Goal: Communication & Community: Answer question/provide support

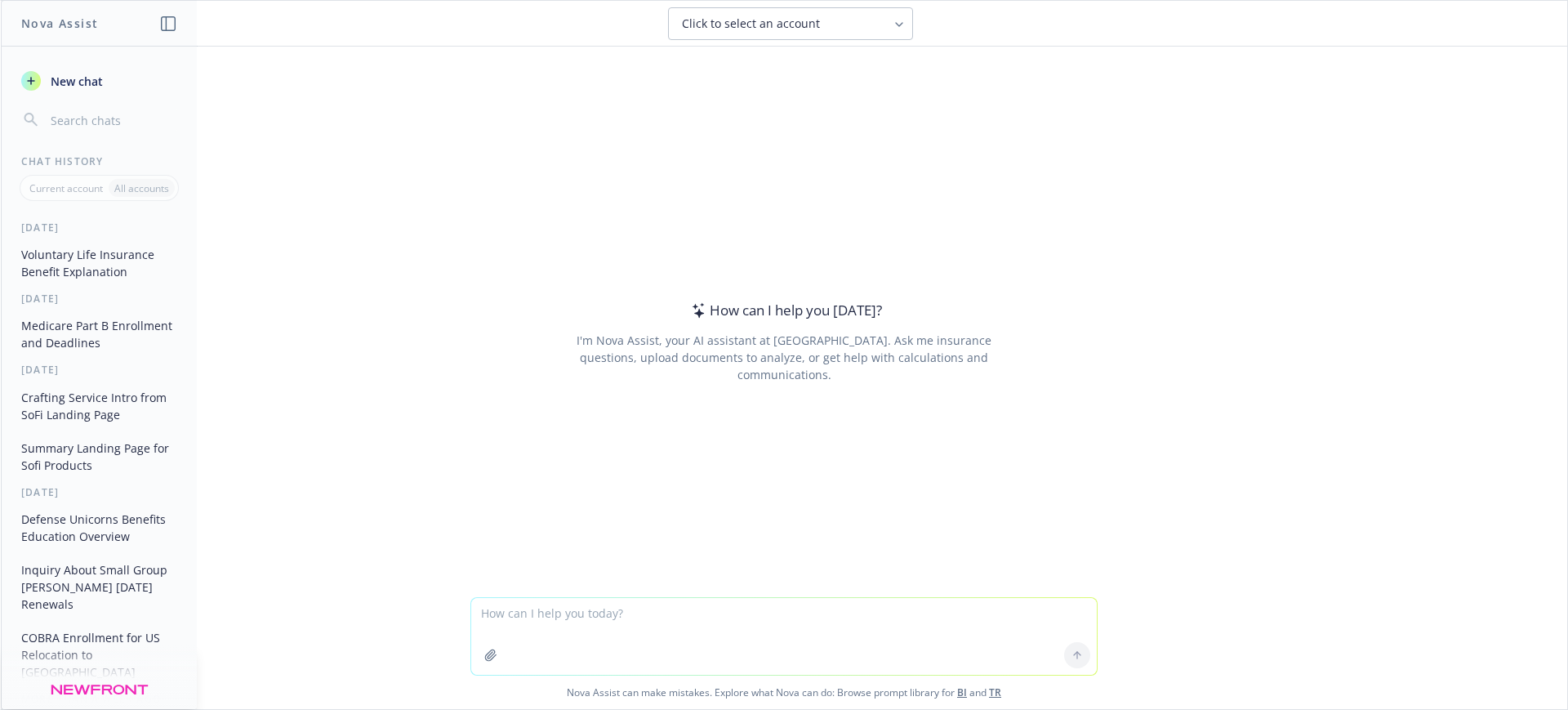
click at [31, 83] on icon "button" at bounding box center [30, 80] width 7 height 7
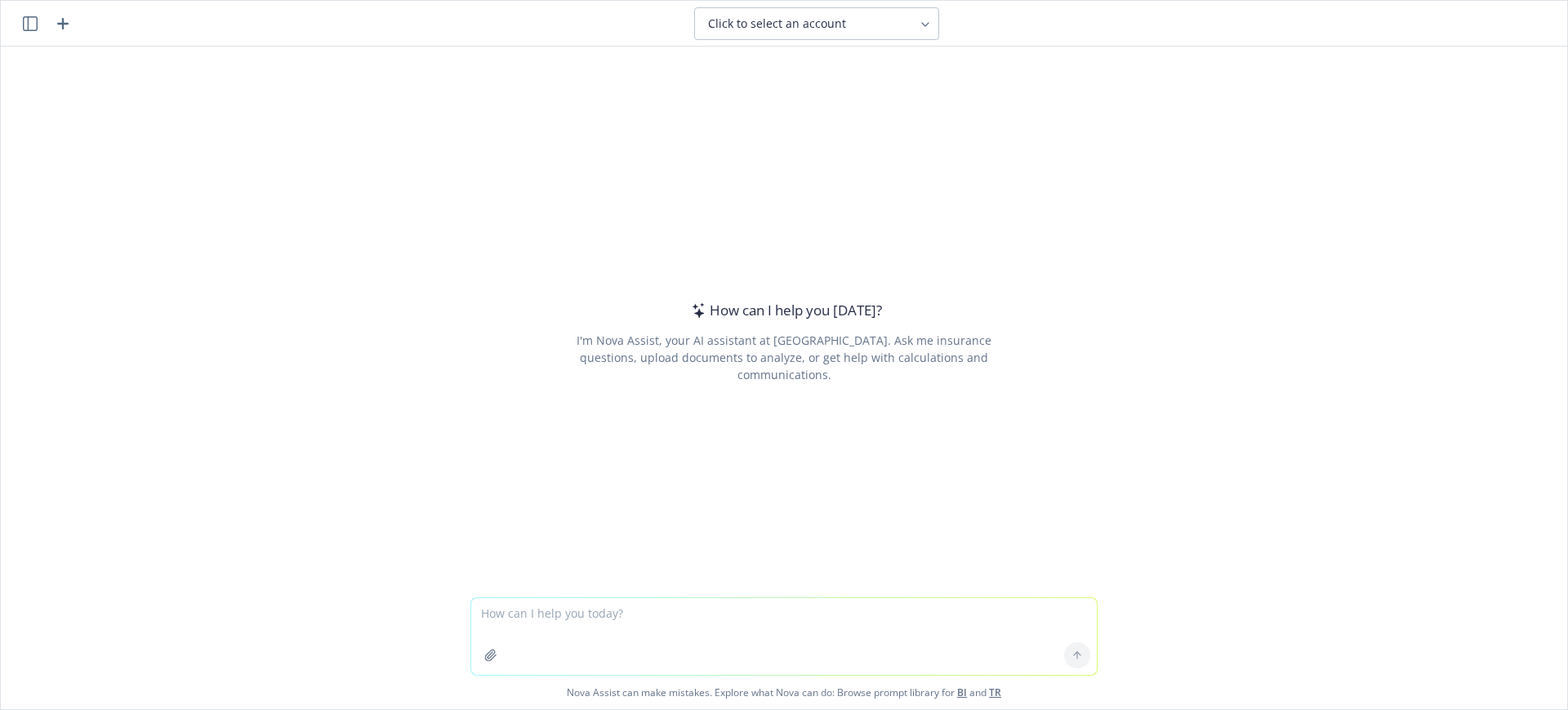
click at [733, 17] on span "Click to select an account" at bounding box center [777, 24] width 138 height 17
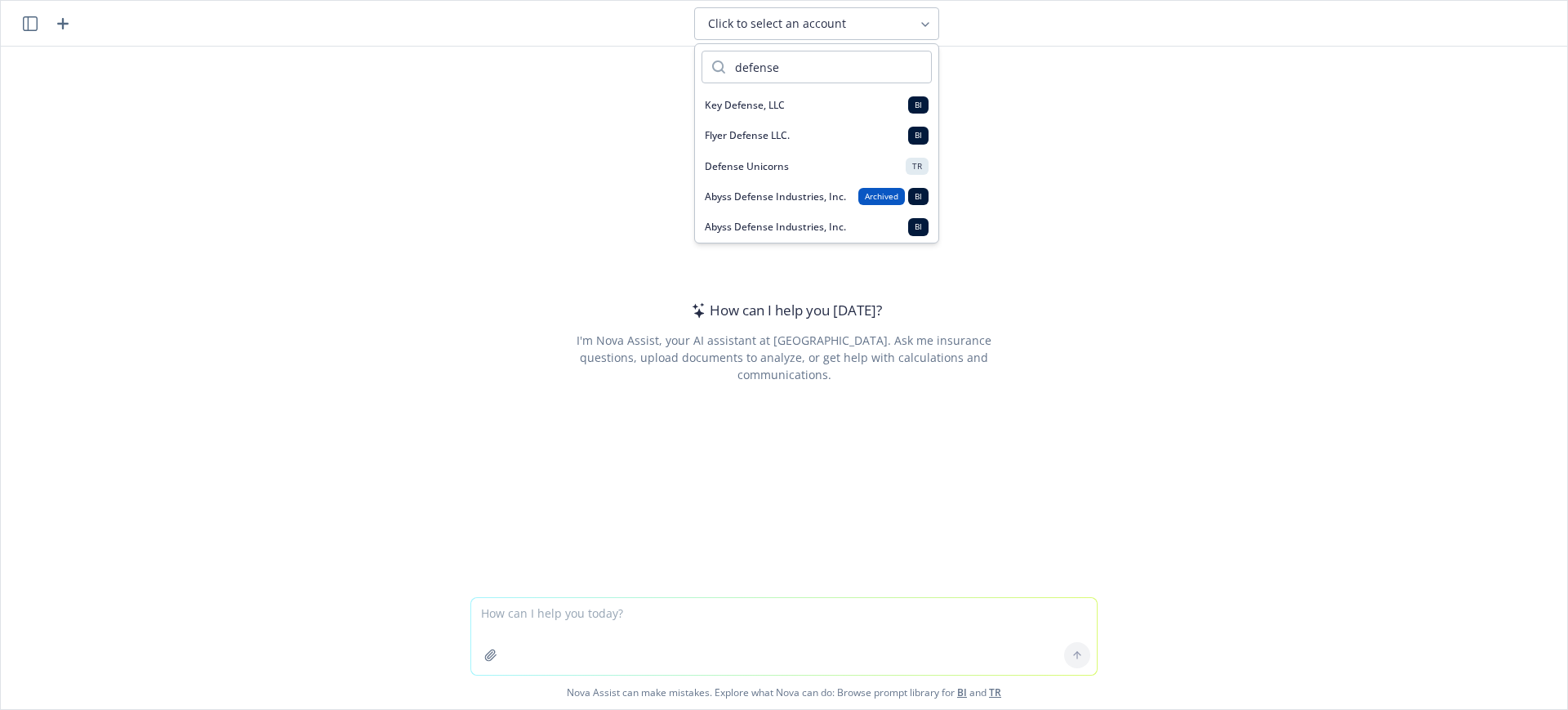
type input "defense"
click at [764, 173] on div "Defense Unicorns TR" at bounding box center [816, 166] width 223 height 18
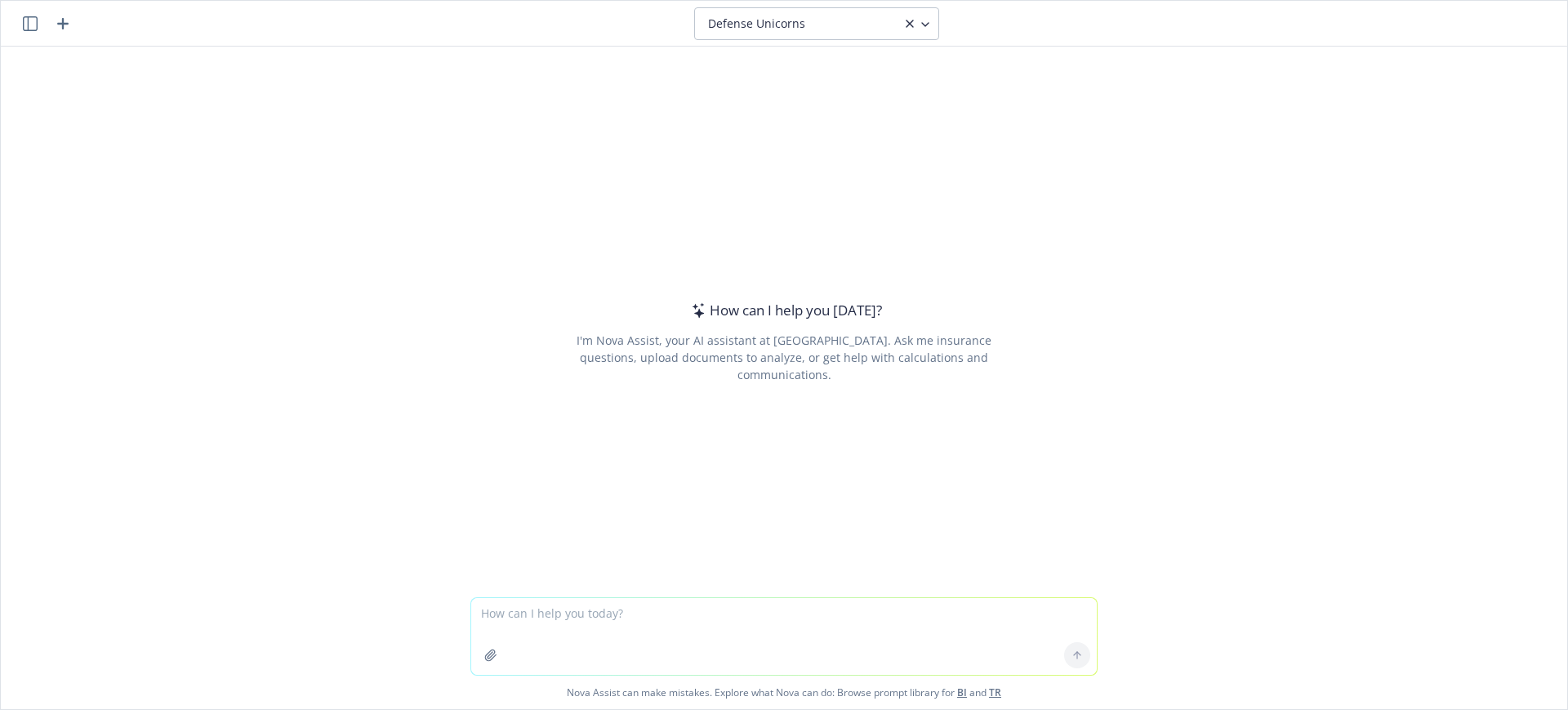
click at [539, 627] on textarea at bounding box center [783, 635] width 625 height 77
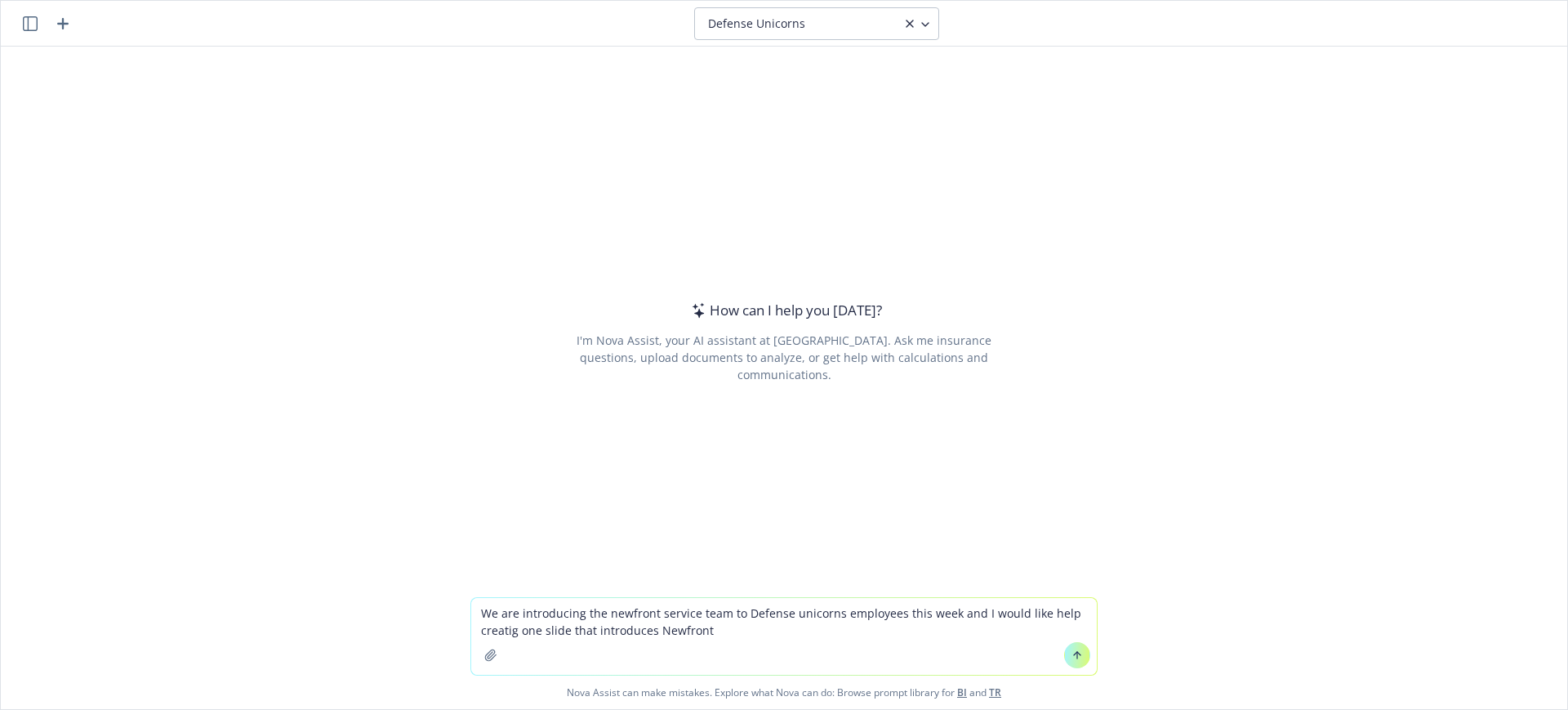
click at [504, 628] on textarea "We are introducing the newfront service team to Defense unicorns employees this…" at bounding box center [783, 635] width 625 height 77
click at [771, 639] on textarea "We are introducing the newfront service team to Defense unicorns employees this…" at bounding box center [783, 635] width 625 height 77
type textarea "We are introducing the newfront service team to Defense unicorns employees this…"
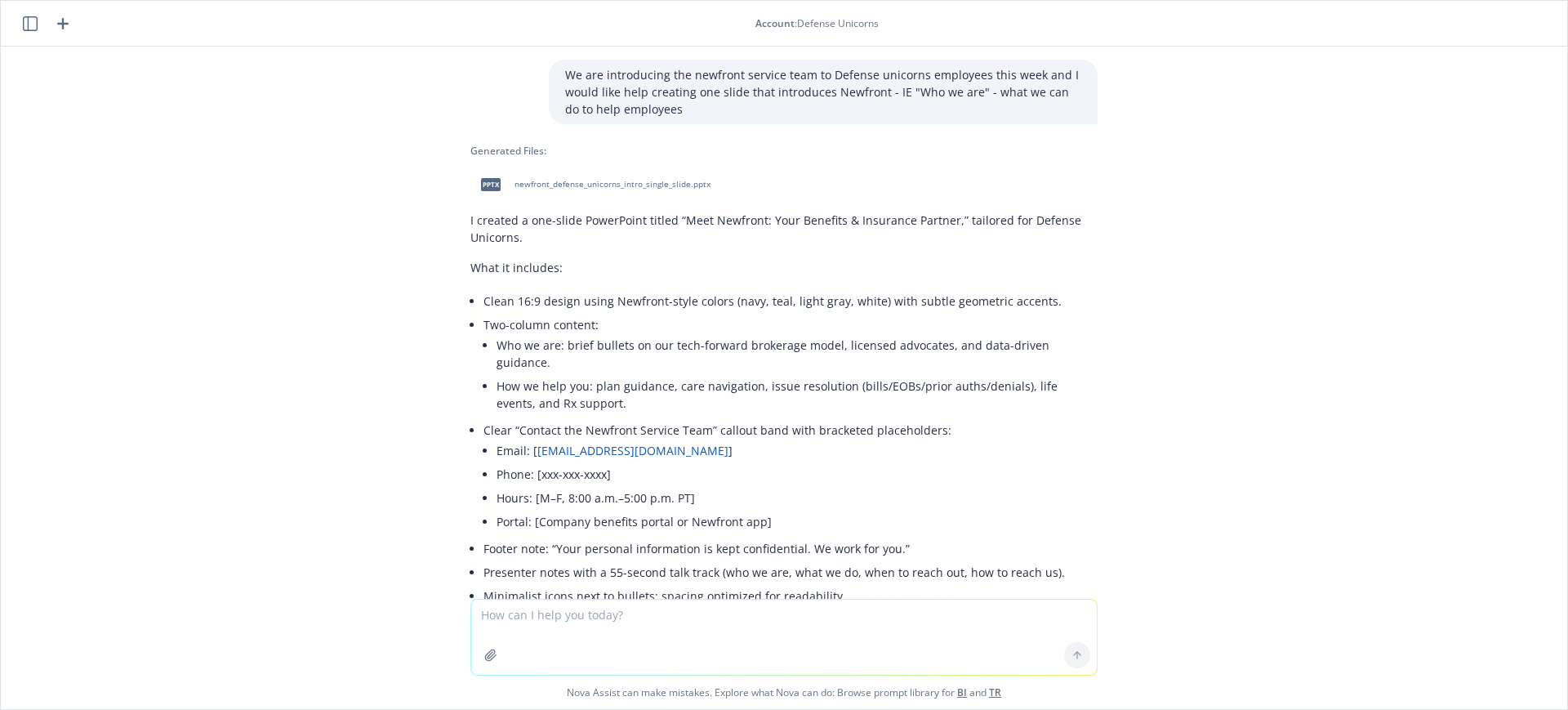
click at [1163, 308] on div "We are introducing the newfront service team to Defense unicorns employees this…" at bounding box center [784, 322] width 1566 height 552
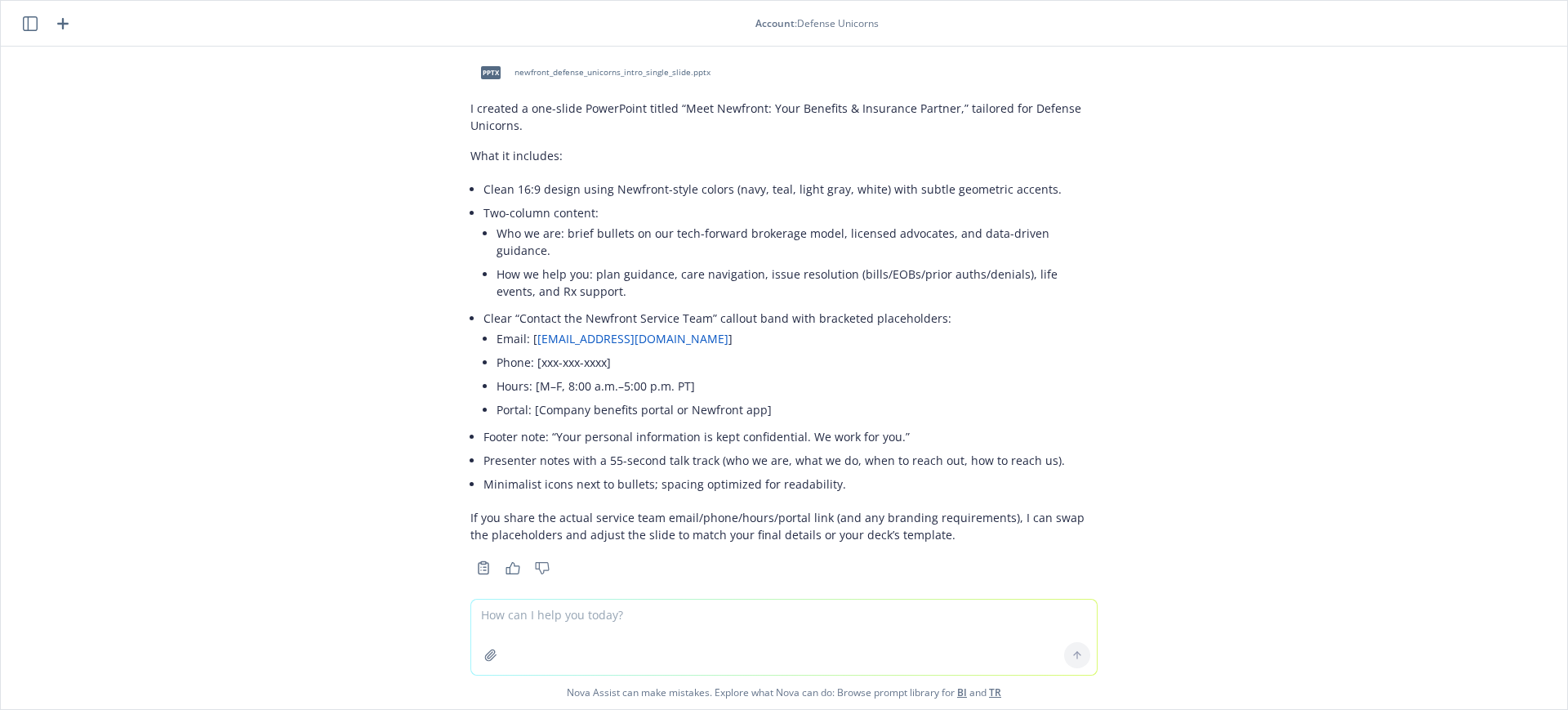
scroll to position [114, 0]
click at [532, 625] on textarea at bounding box center [783, 636] width 625 height 75
type textarea "help me rewrite:"
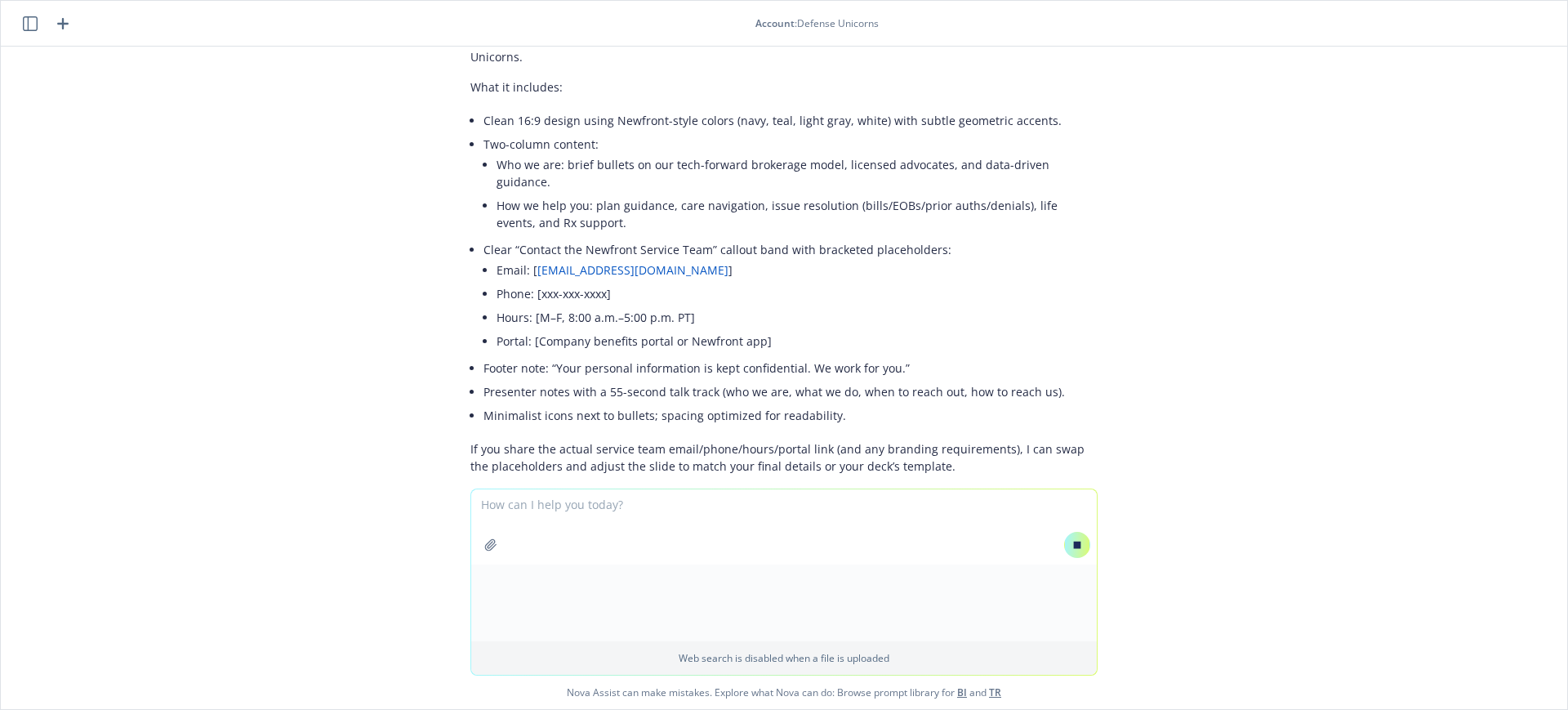
scroll to position [190, 0]
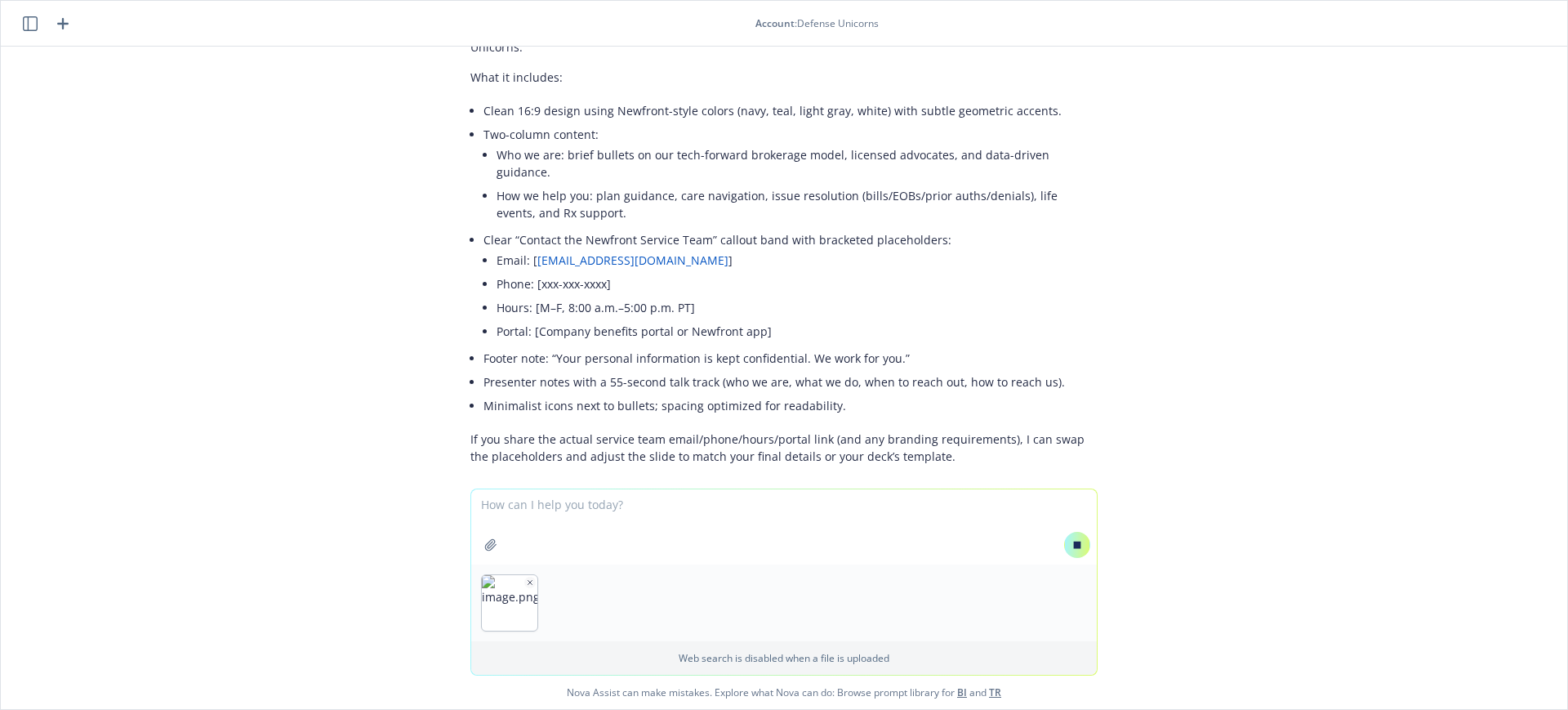
drag, startPoint x: 523, startPoint y: 524, endPoint x: 513, endPoint y: 524, distance: 10.0
click at [523, 524] on textarea at bounding box center [783, 526] width 625 height 75
click at [526, 579] on icon "button" at bounding box center [530, 582] width 8 height 8
click at [528, 581] on icon "button" at bounding box center [530, 582] width 4 height 4
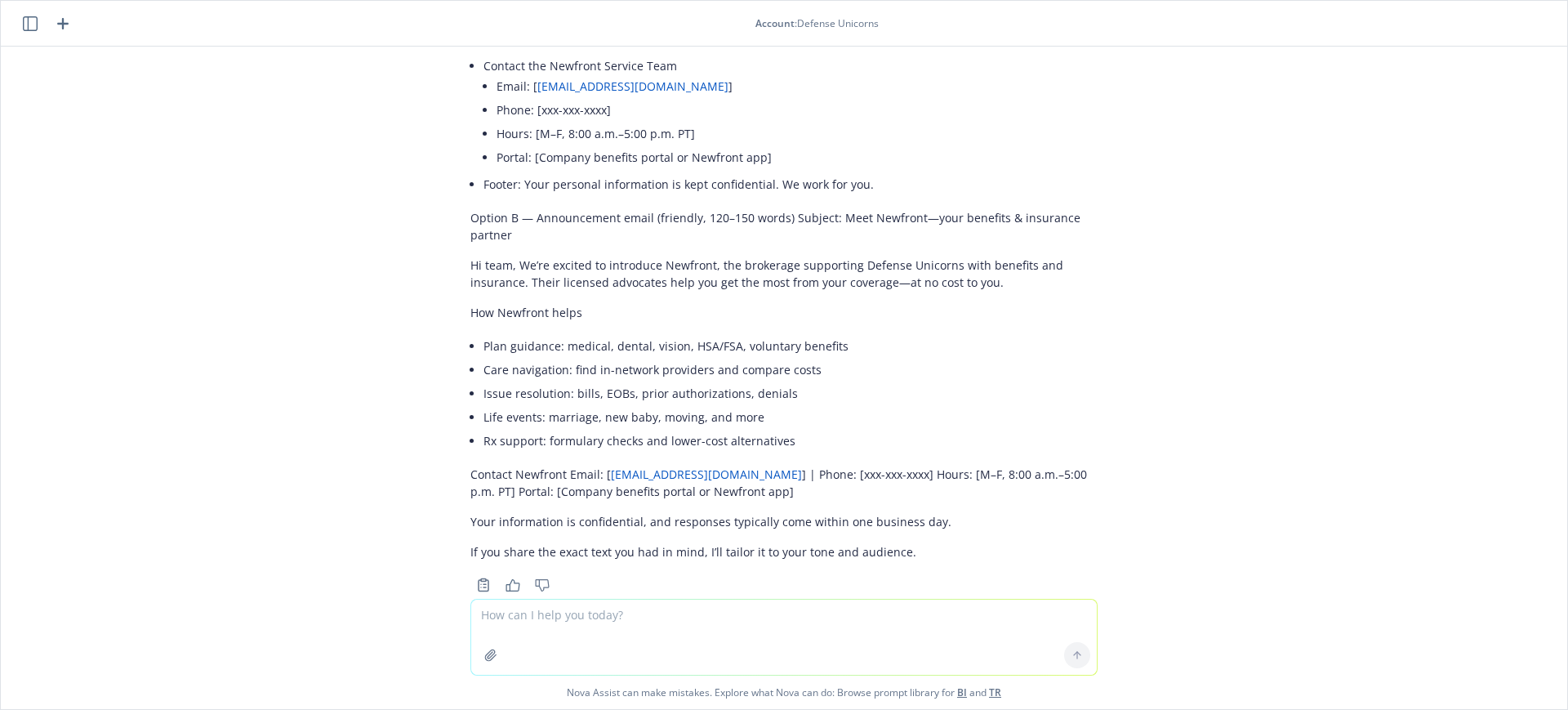
scroll to position [1125, 0]
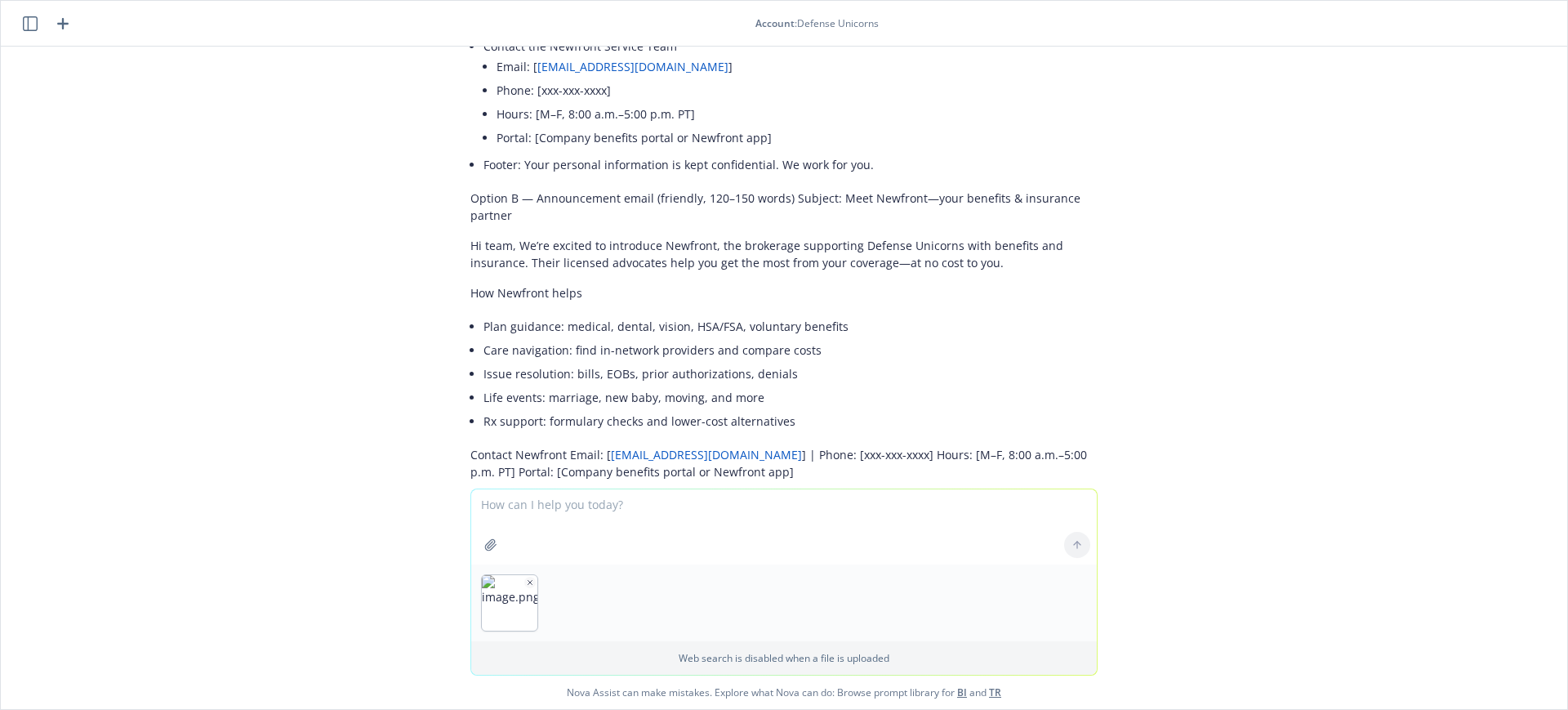
click at [566, 523] on textarea at bounding box center [783, 526] width 625 height 75
click at [526, 579] on icon "button" at bounding box center [530, 582] width 8 height 8
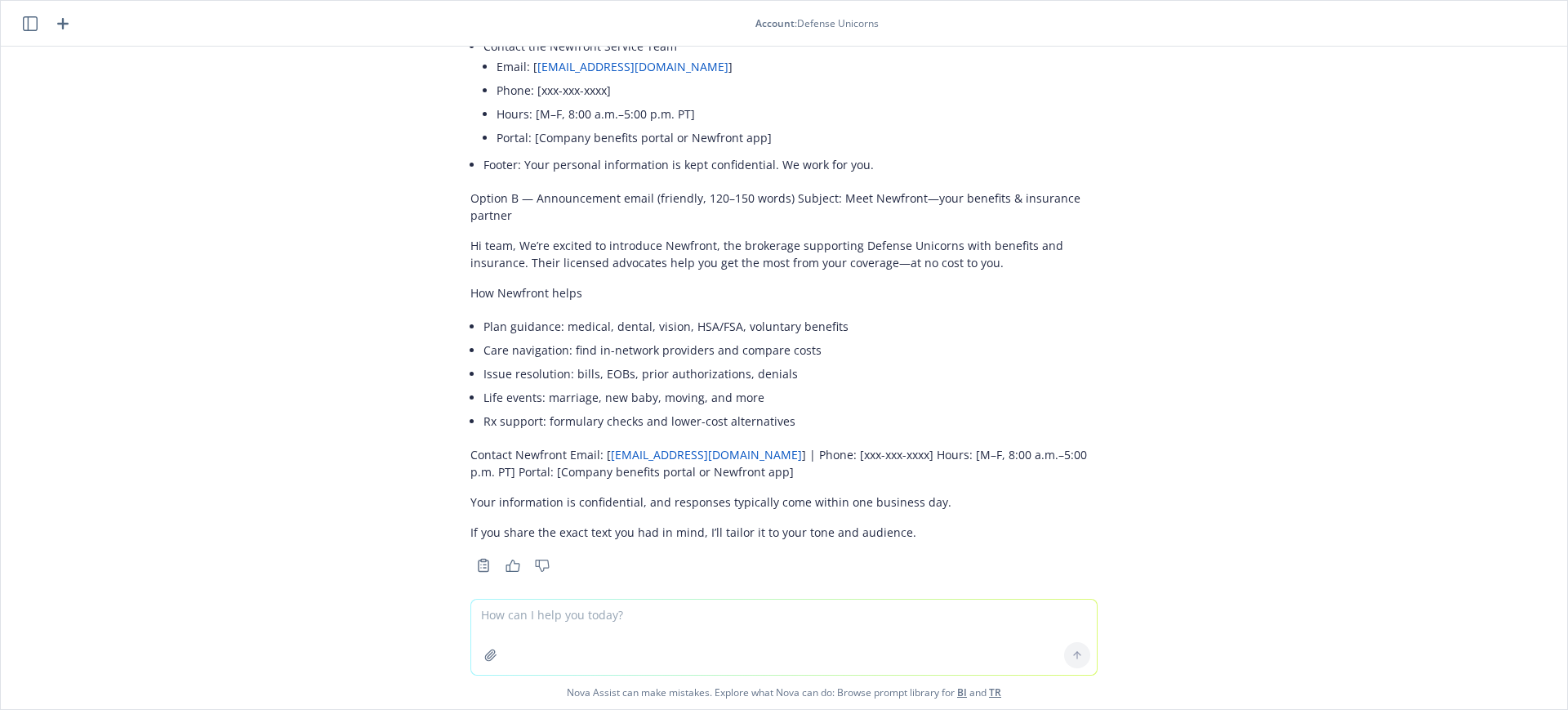
click at [844, 236] on p "Hi team, We’re excited to introduce Newfront, the brokerage supporting Defense …" at bounding box center [783, 253] width 627 height 34
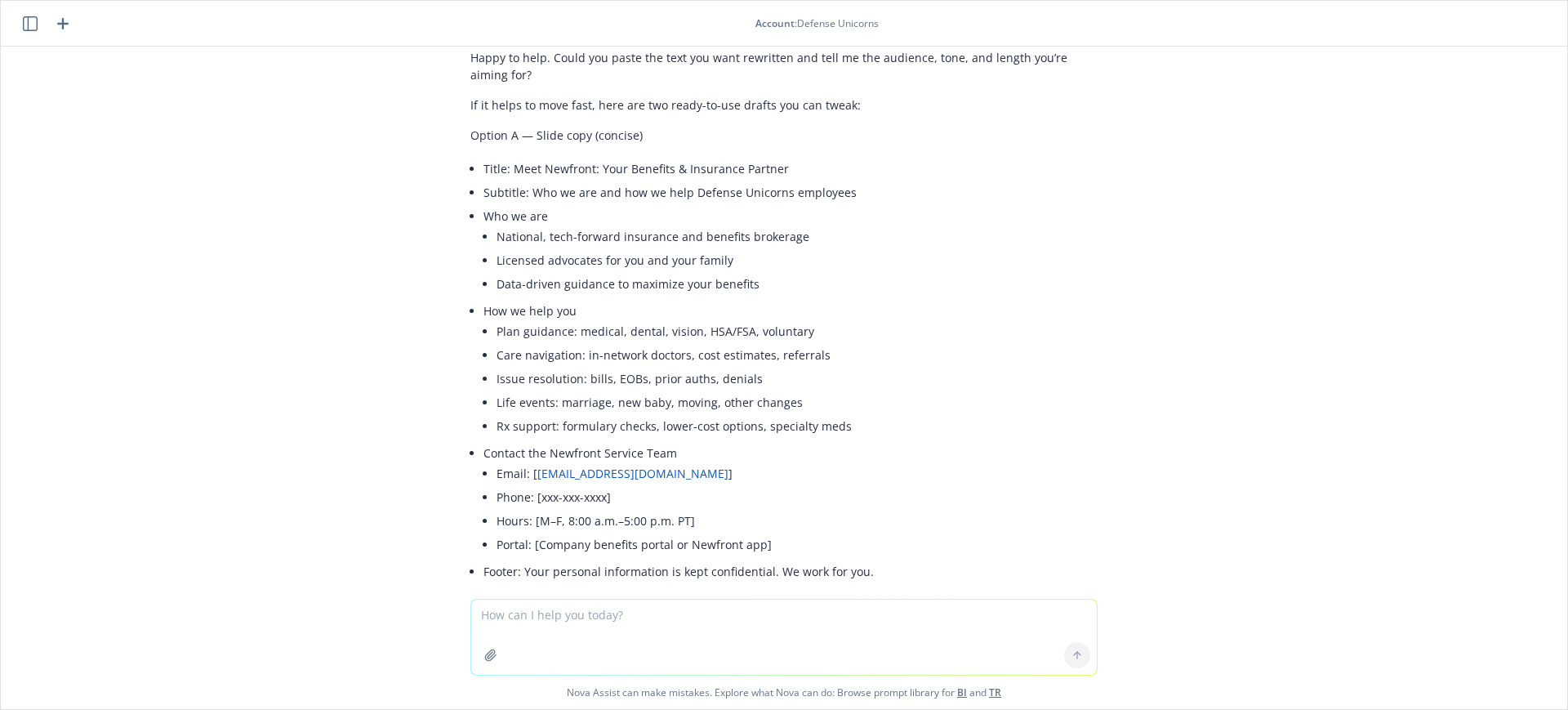
scroll to position [716, 0]
click at [765, 206] on li "Who we are National, tech-forward insurance and benefits brokerage Licensed adv…" at bounding box center [790, 253] width 614 height 95
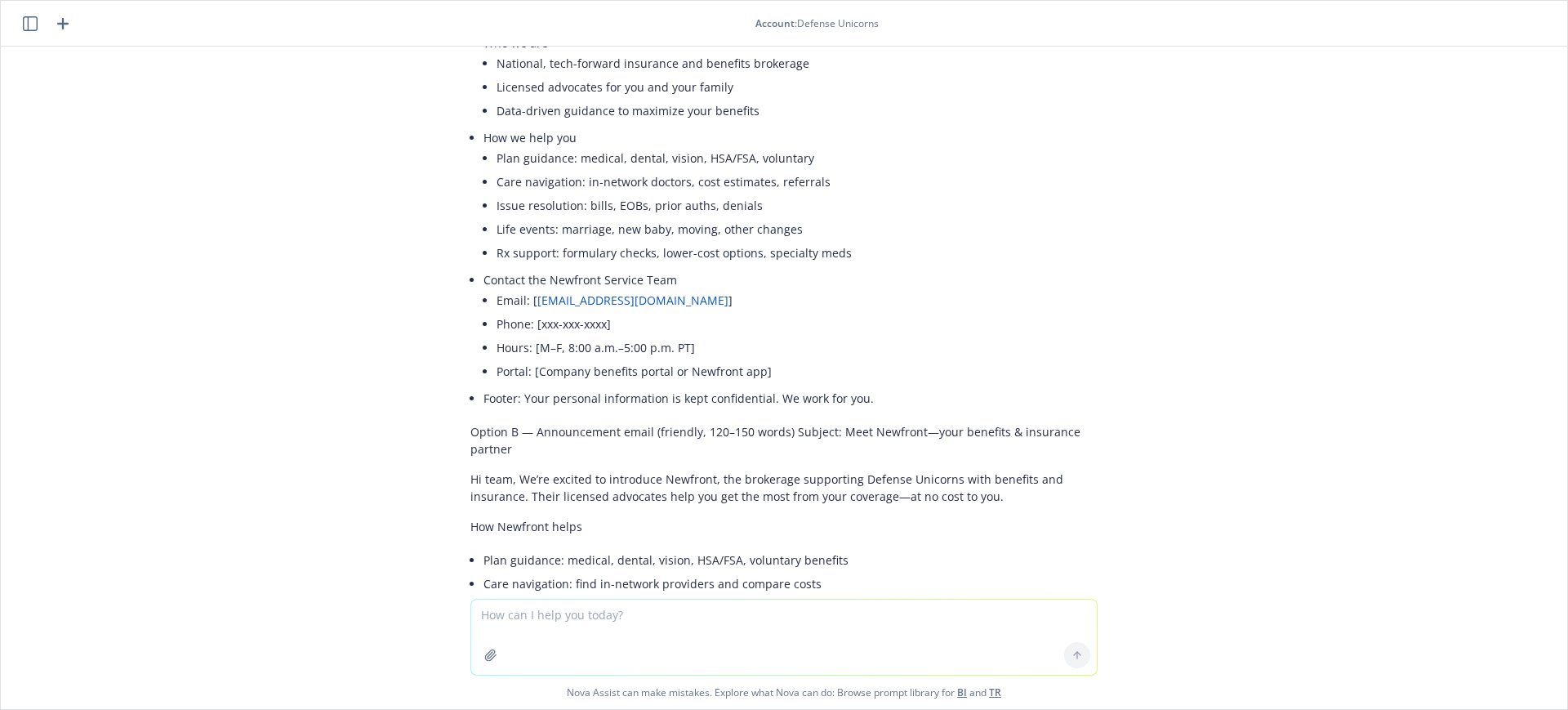
scroll to position [921, 0]
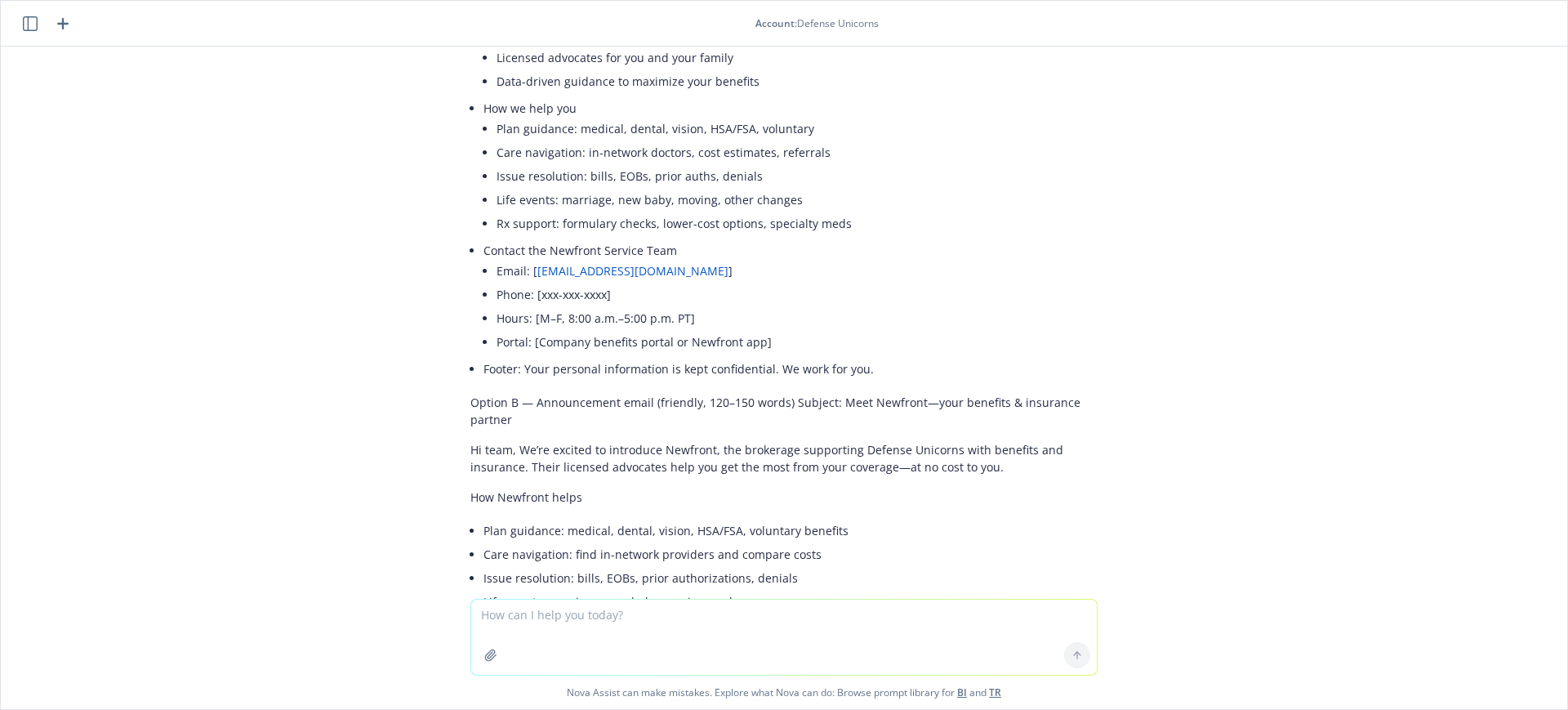
click at [530, 634] on textarea at bounding box center [783, 636] width 625 height 75
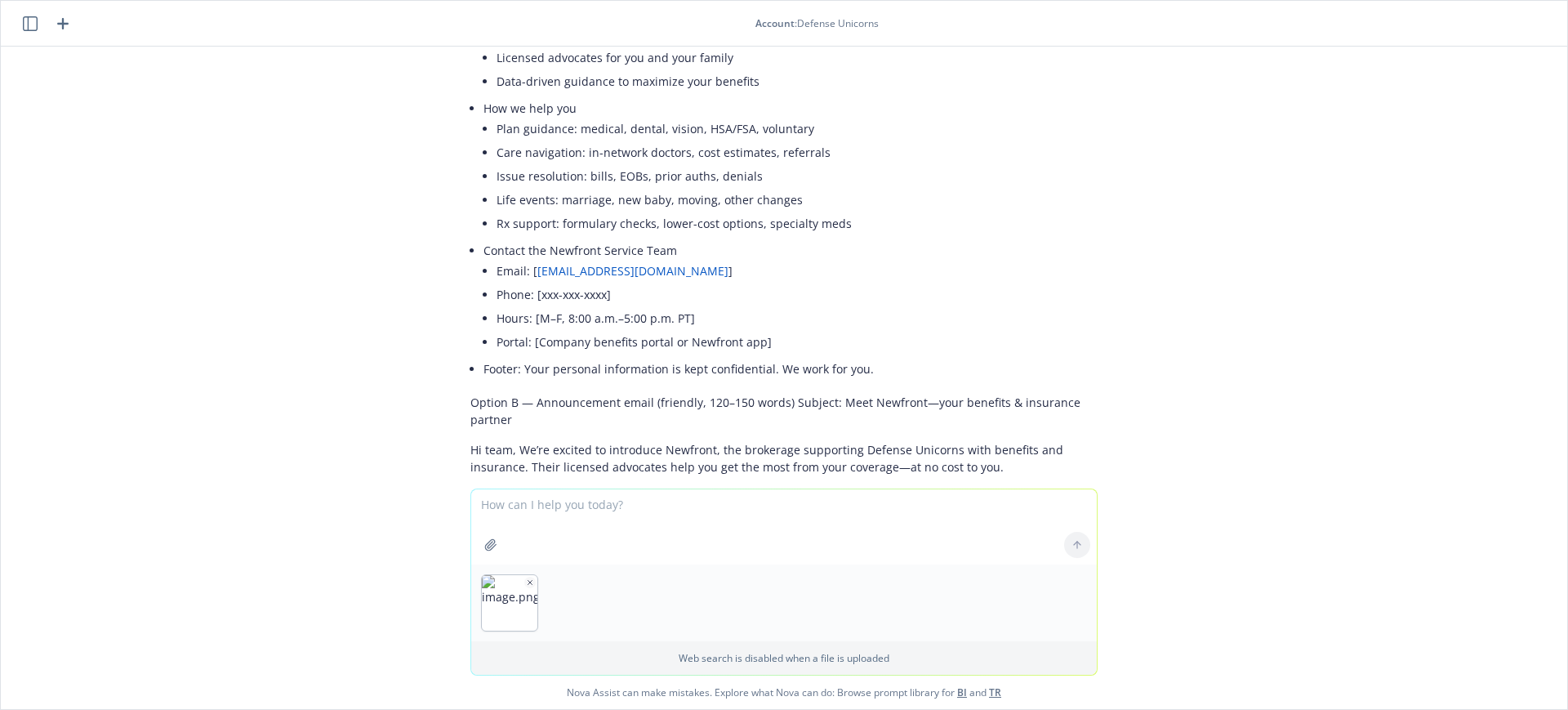
click at [1064, 540] on div at bounding box center [1077, 545] width 39 height 39
click at [1070, 548] on div at bounding box center [1077, 545] width 39 height 39
drag, startPoint x: 610, startPoint y: 540, endPoint x: 602, endPoint y: 534, distance: 10.0
click at [608, 538] on textarea at bounding box center [783, 526] width 625 height 75
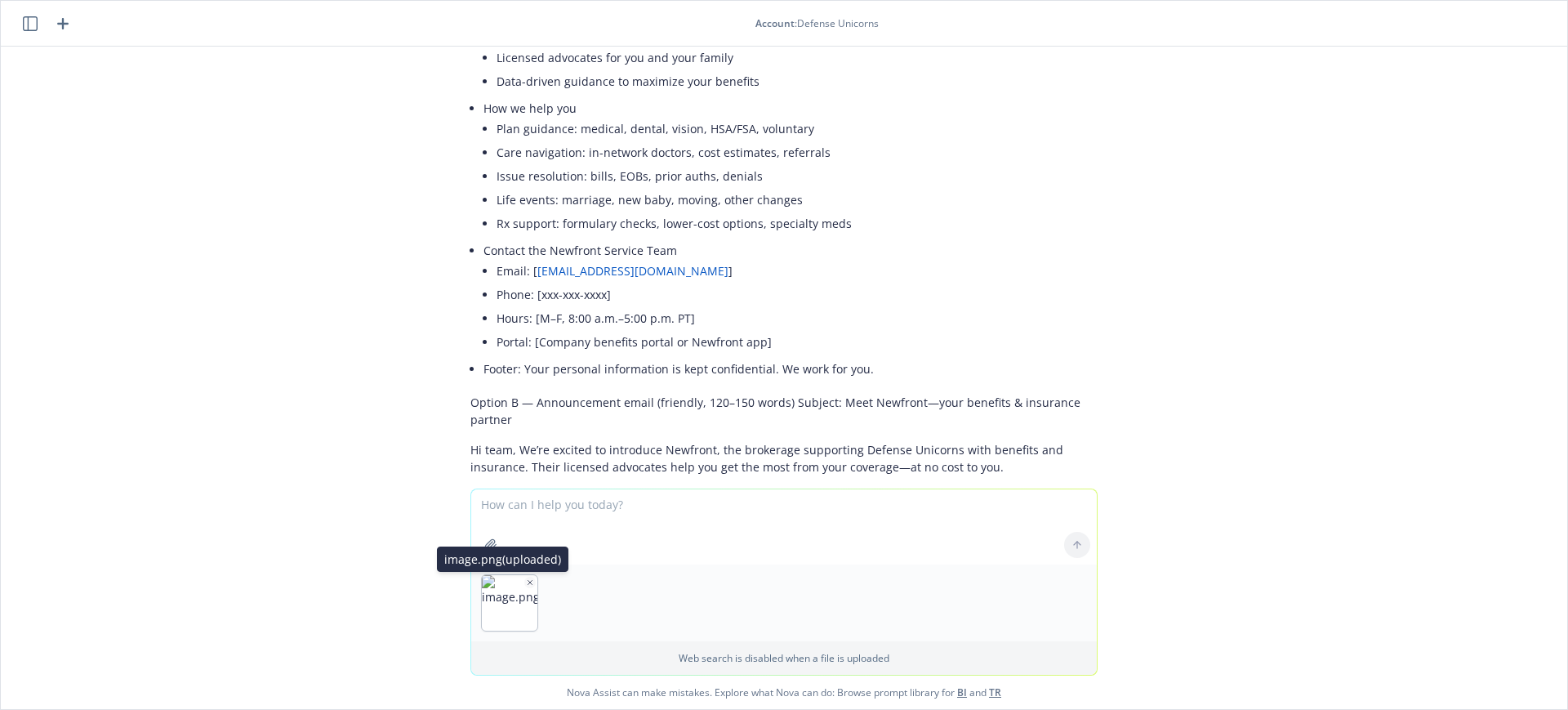
click at [526, 583] on icon "button" at bounding box center [530, 582] width 8 height 8
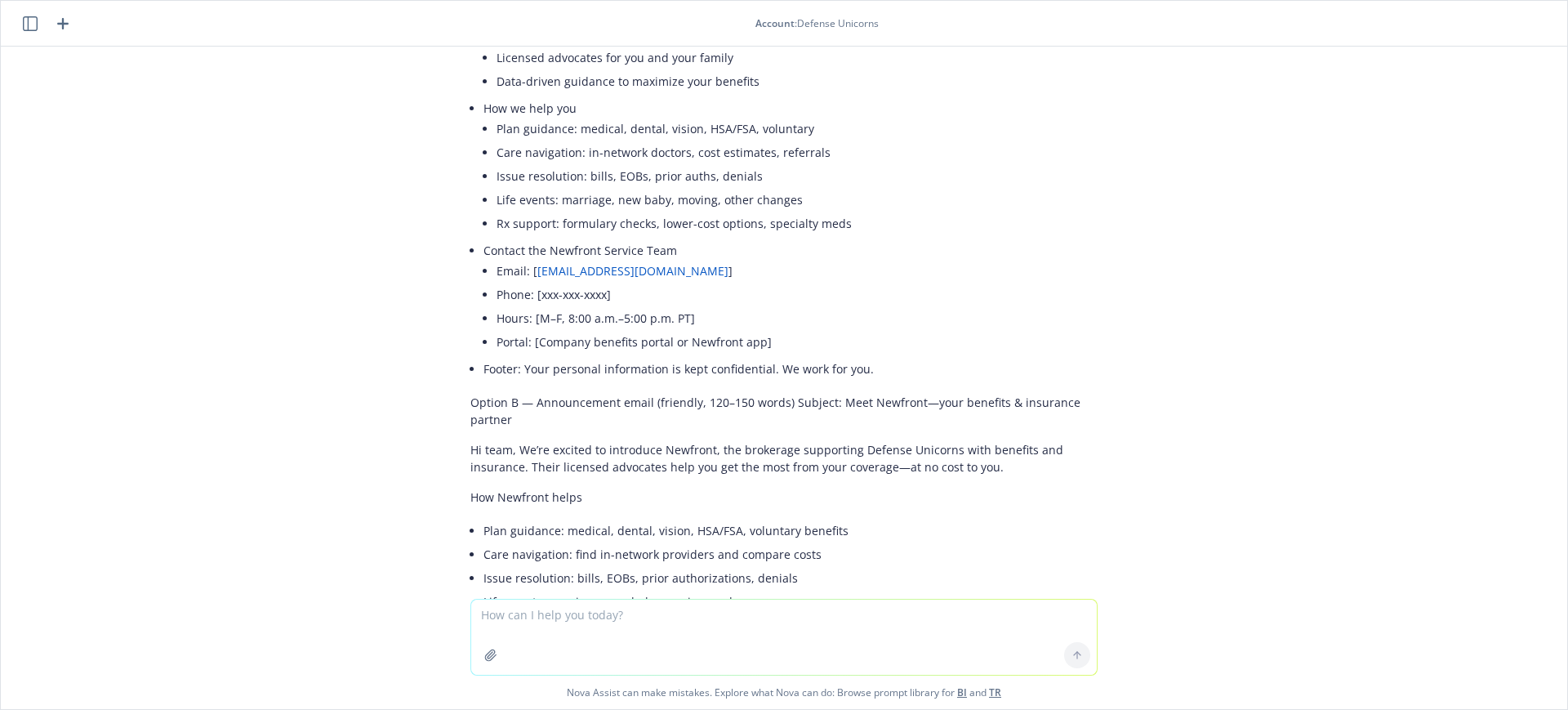
click at [57, 21] on icon "button" at bounding box center [62, 23] width 19 height 19
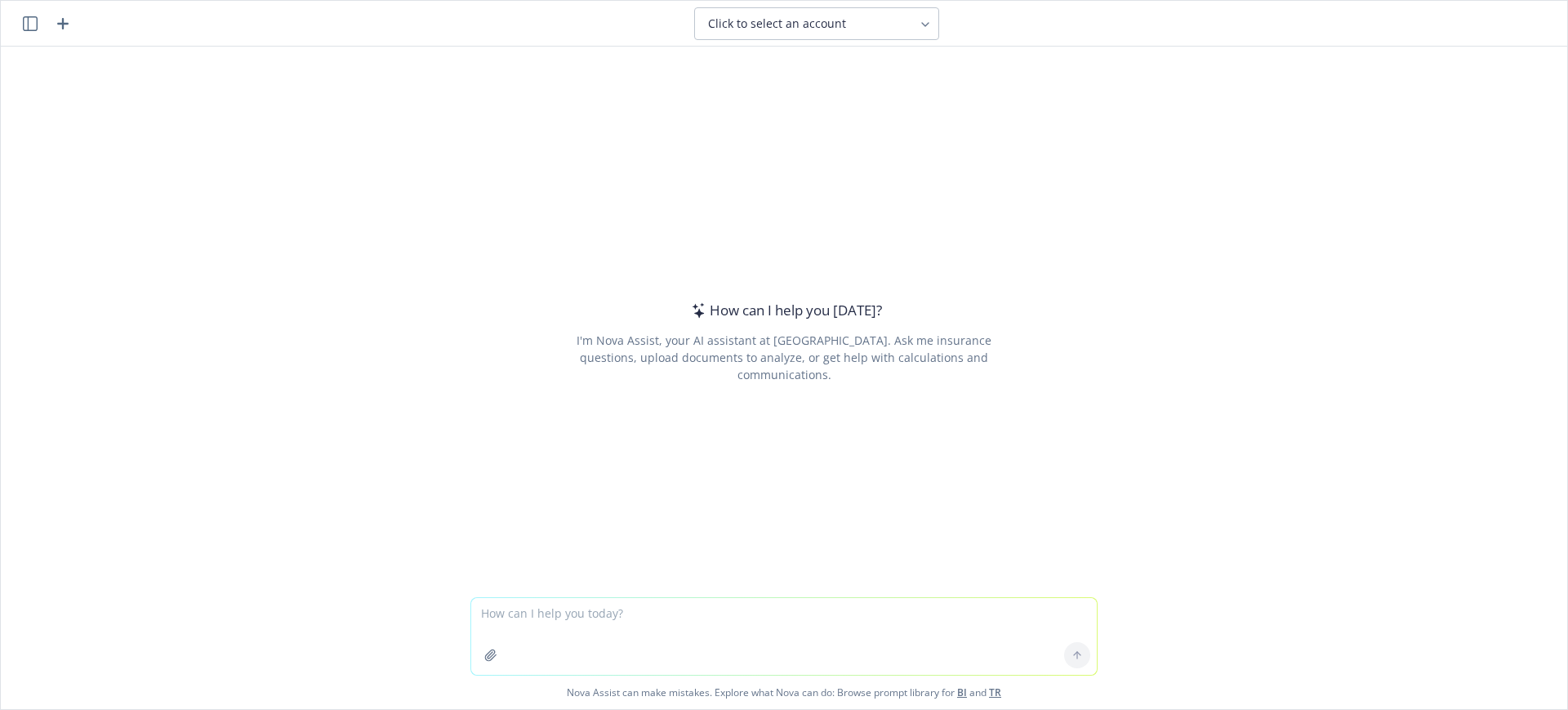
click at [499, 614] on textarea at bounding box center [783, 635] width 625 height 77
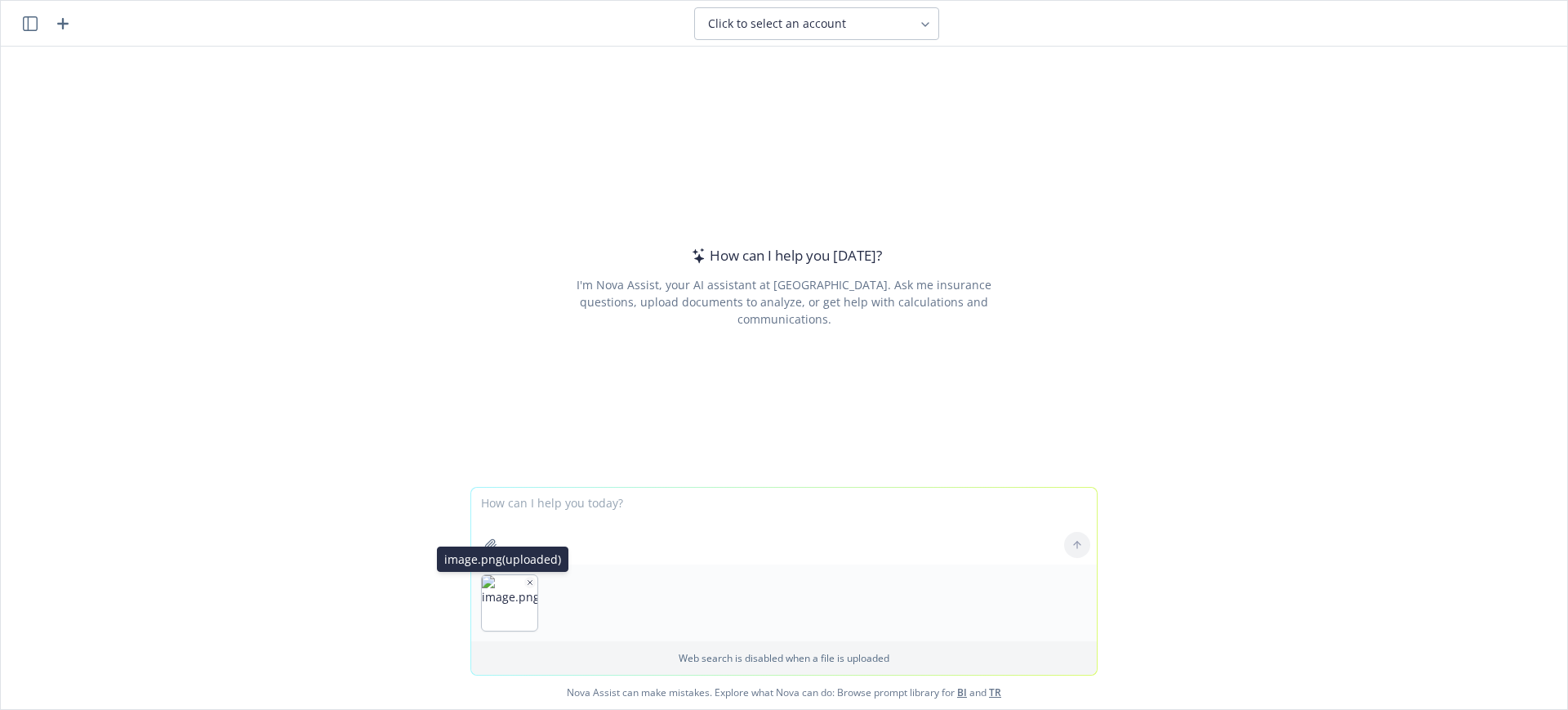
click at [526, 579] on icon "button" at bounding box center [530, 582] width 8 height 8
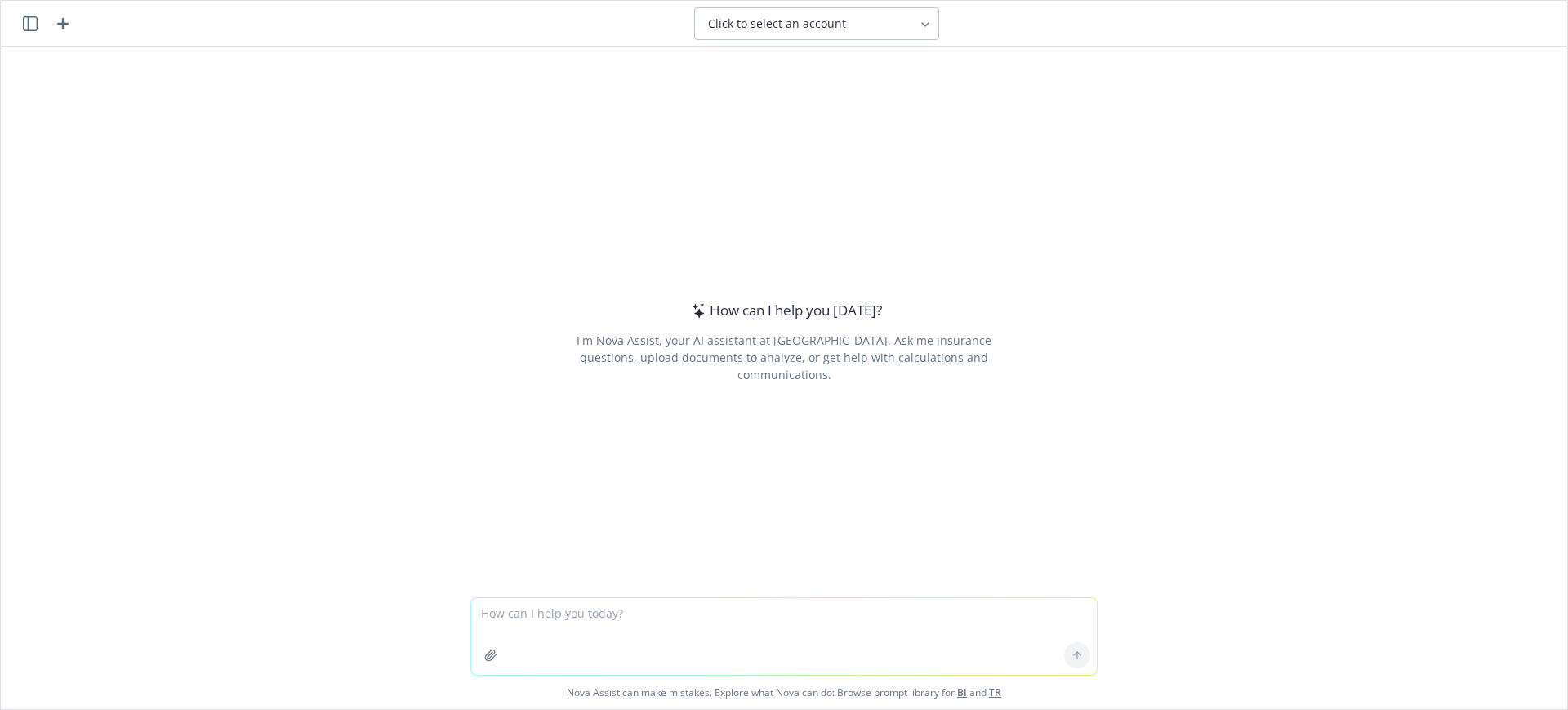
click at [845, 449] on div "How can I help you [DATE]? I'm Nova Assist, your AI assistant at Newfront. Ask …" at bounding box center [783, 341] width 627 height 433
click at [533, 601] on textarea at bounding box center [783, 635] width 625 height 77
paste textarea "We are your new Benefits Broker Wea re a group of benefits professionals workin…"
type textarea "We are your new Benefits Broker Wea re a group of benefits professionals workin…"
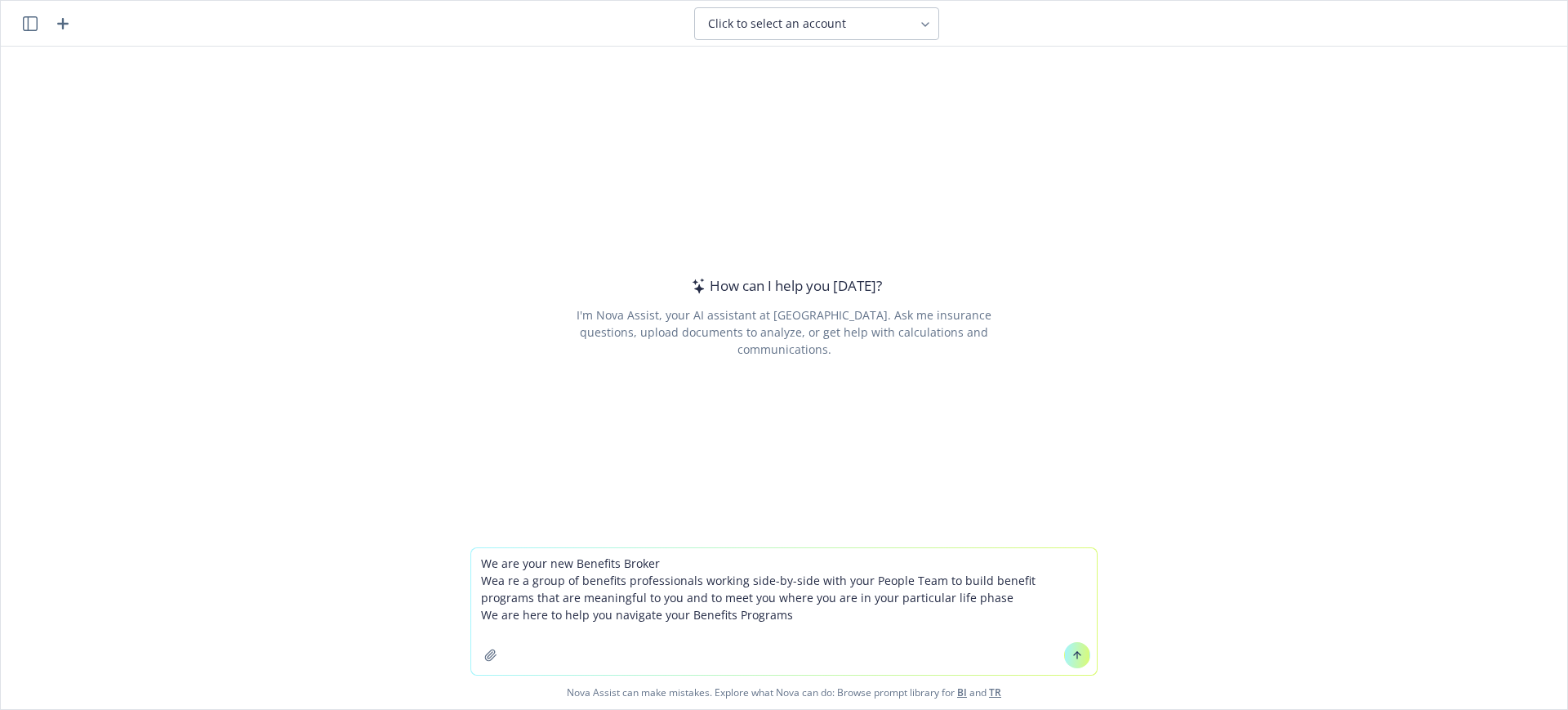
click at [471, 561] on textarea "We are your new Benefits Broker Wea re a group of benefits professionals workin…" at bounding box center [783, 610] width 625 height 126
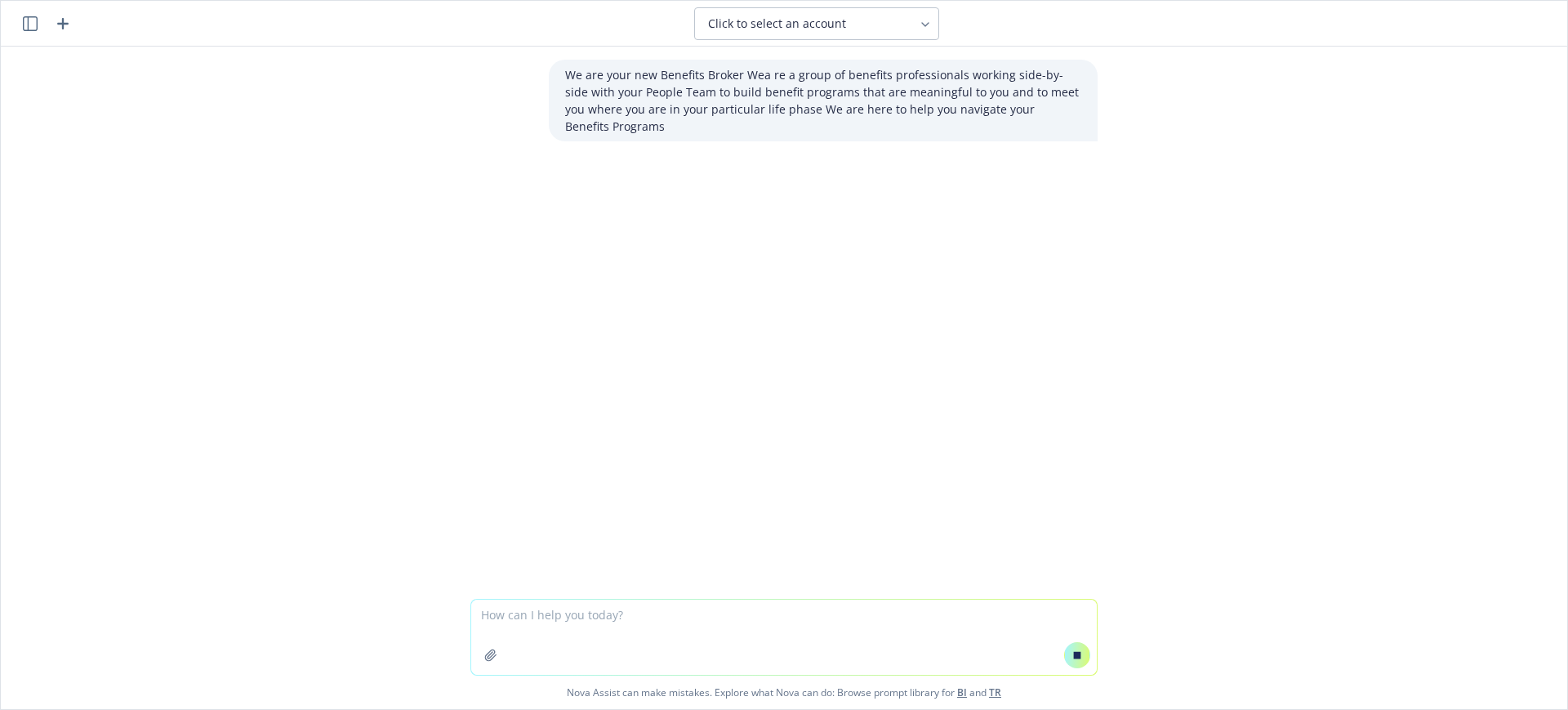
click at [492, 620] on textarea at bounding box center [783, 636] width 625 height 75
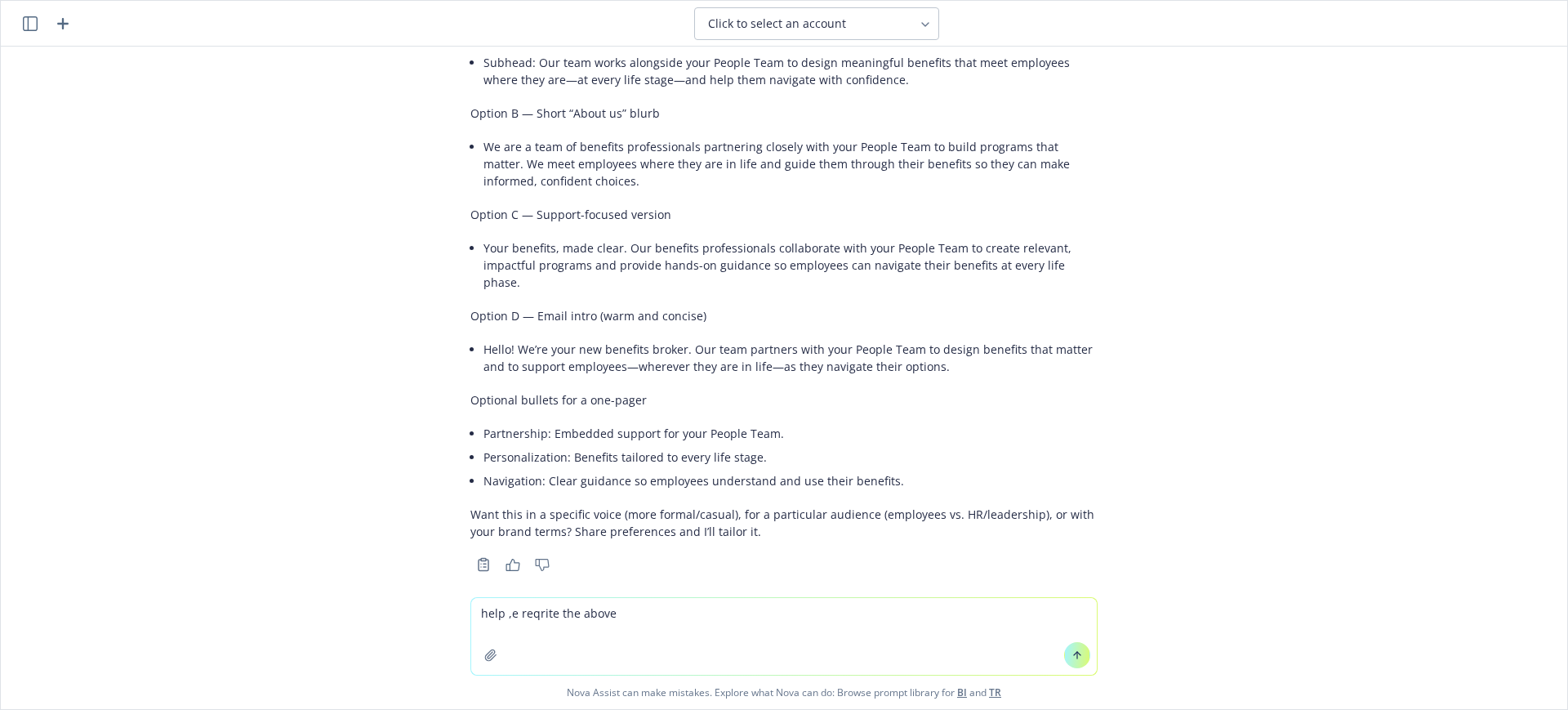
scroll to position [219, 0]
type textarea "help ,e reqrite the above"
click at [845, 166] on li "We are a team of benefits professionals partnering closely with your People Tea…" at bounding box center [790, 162] width 614 height 58
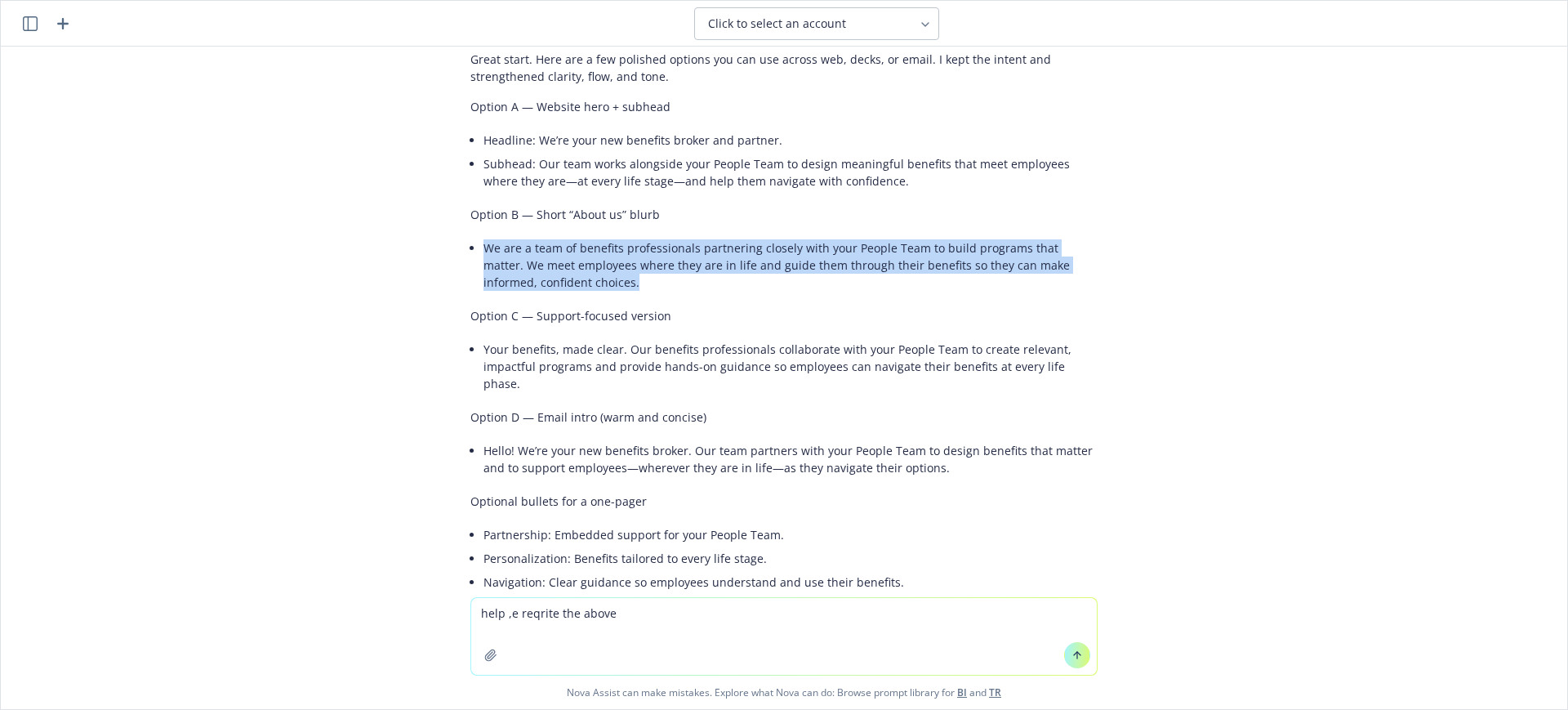
drag, startPoint x: 579, startPoint y: 287, endPoint x: 462, endPoint y: 252, distance: 122.1
click at [470, 252] on div "Great start. Here are a few polished options you can use across web, decks, or …" at bounding box center [783, 346] width 627 height 604
copy li "We are a team of benefits professionals partnering closely with your People Tea…"
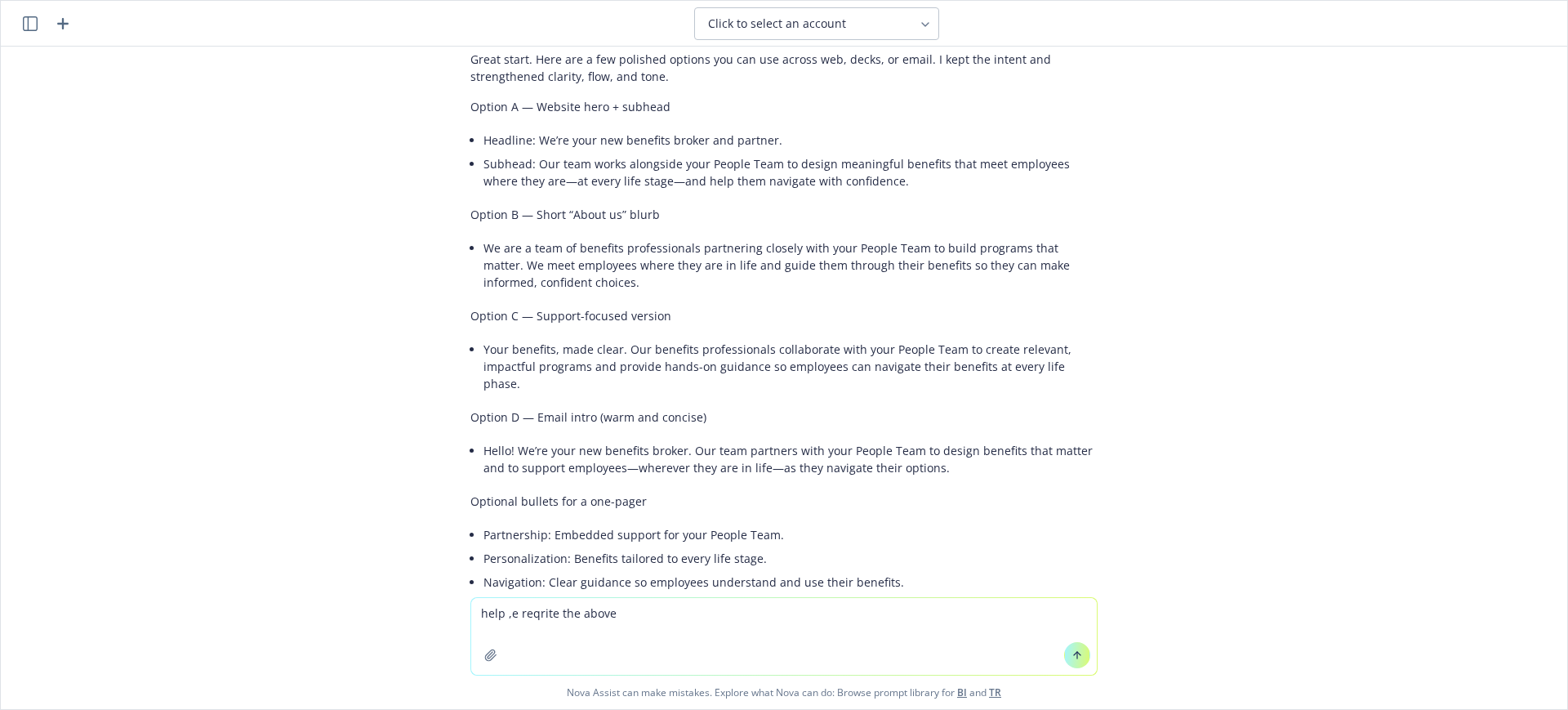
drag, startPoint x: 662, startPoint y: 441, endPoint x: 730, endPoint y: 449, distance: 68.5
click at [662, 441] on li "Hello! We’re your new benefits broker. Our team partners with your People Team …" at bounding box center [790, 459] width 614 height 41
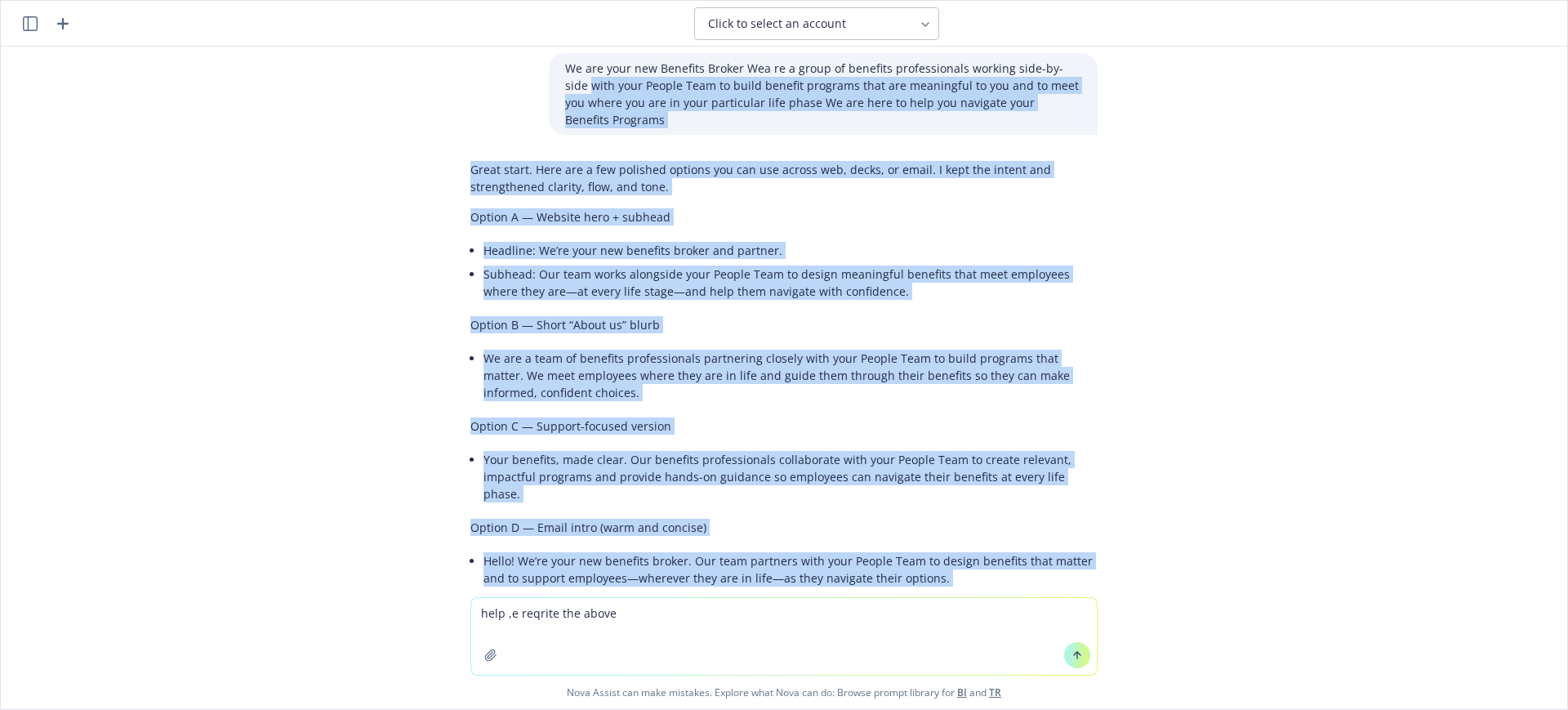
scroll to position [0, 0]
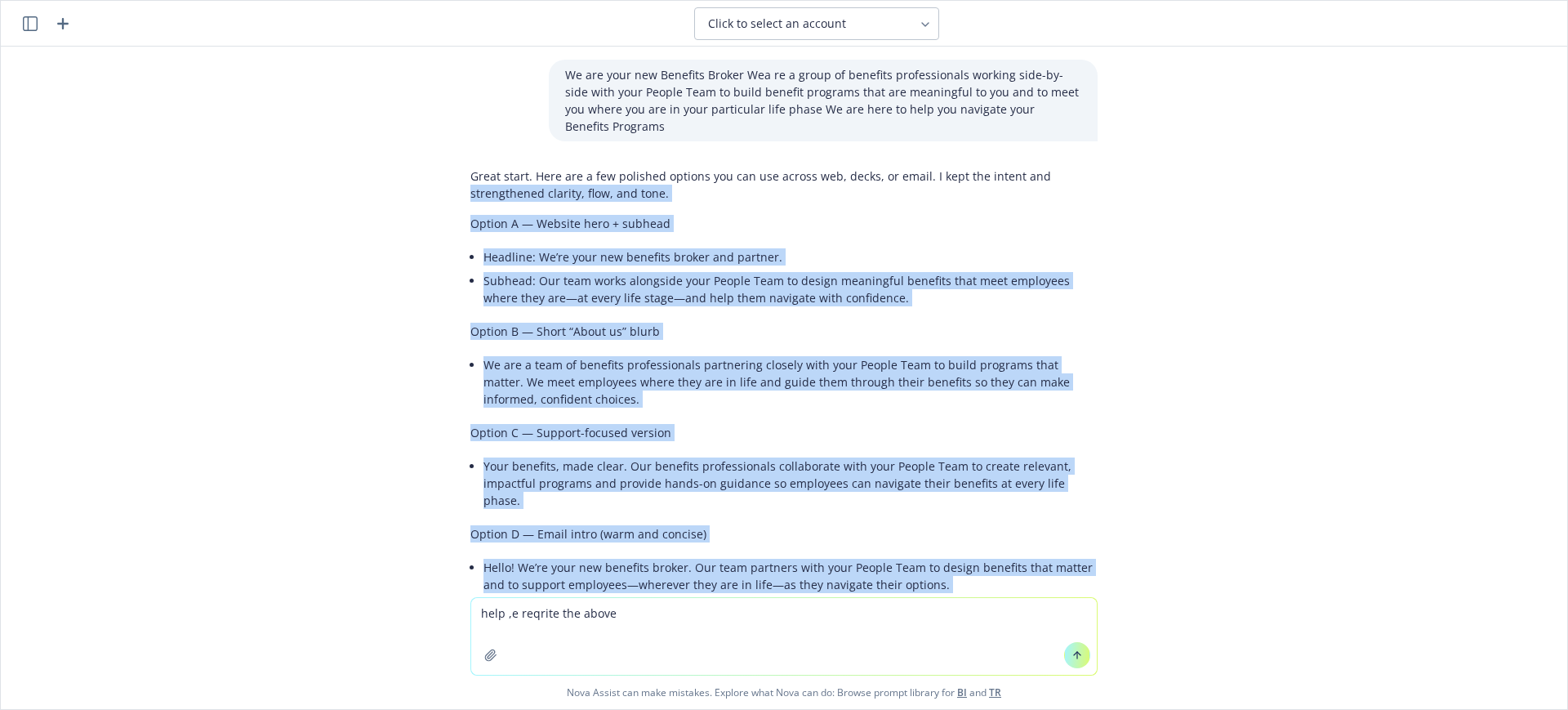
drag, startPoint x: 644, startPoint y: 456, endPoint x: 445, endPoint y: 201, distance: 323.5
click at [457, 201] on div "Great start. Here are a few polished options you can use across web, decks, or …" at bounding box center [783, 476] width 653 height 632
copy div "loremipsumdo sitamet, cons, adi elit. Seddoe T — Incidid utla + etdolor Magnaal…"
